Goal: Check status

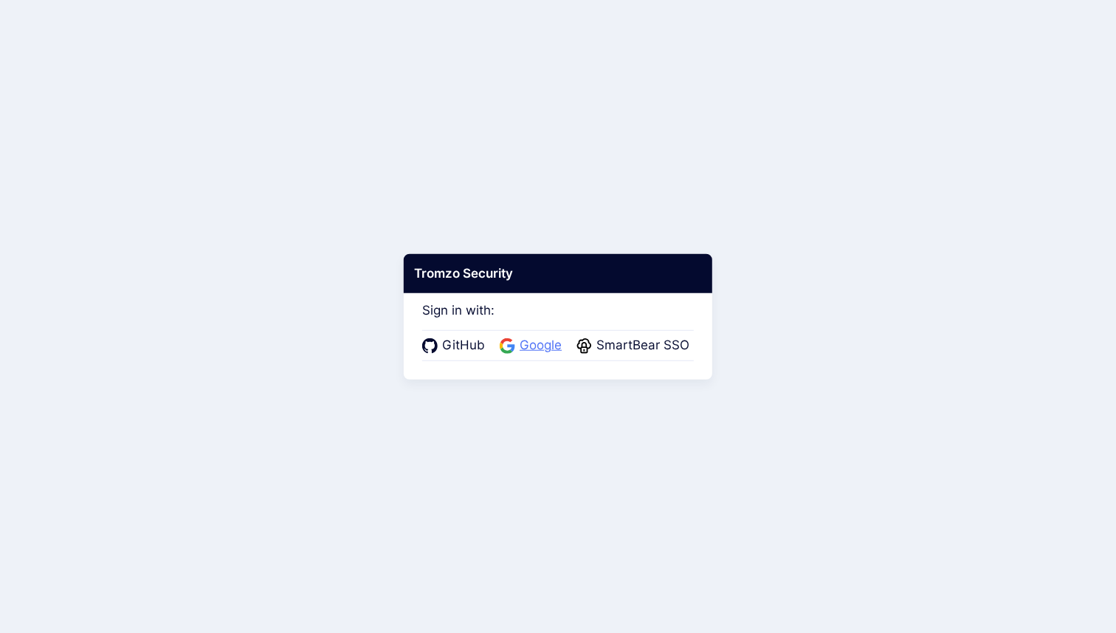
click at [532, 344] on span "Google" at bounding box center [540, 345] width 51 height 19
